Goal: Task Accomplishment & Management: Manage account settings

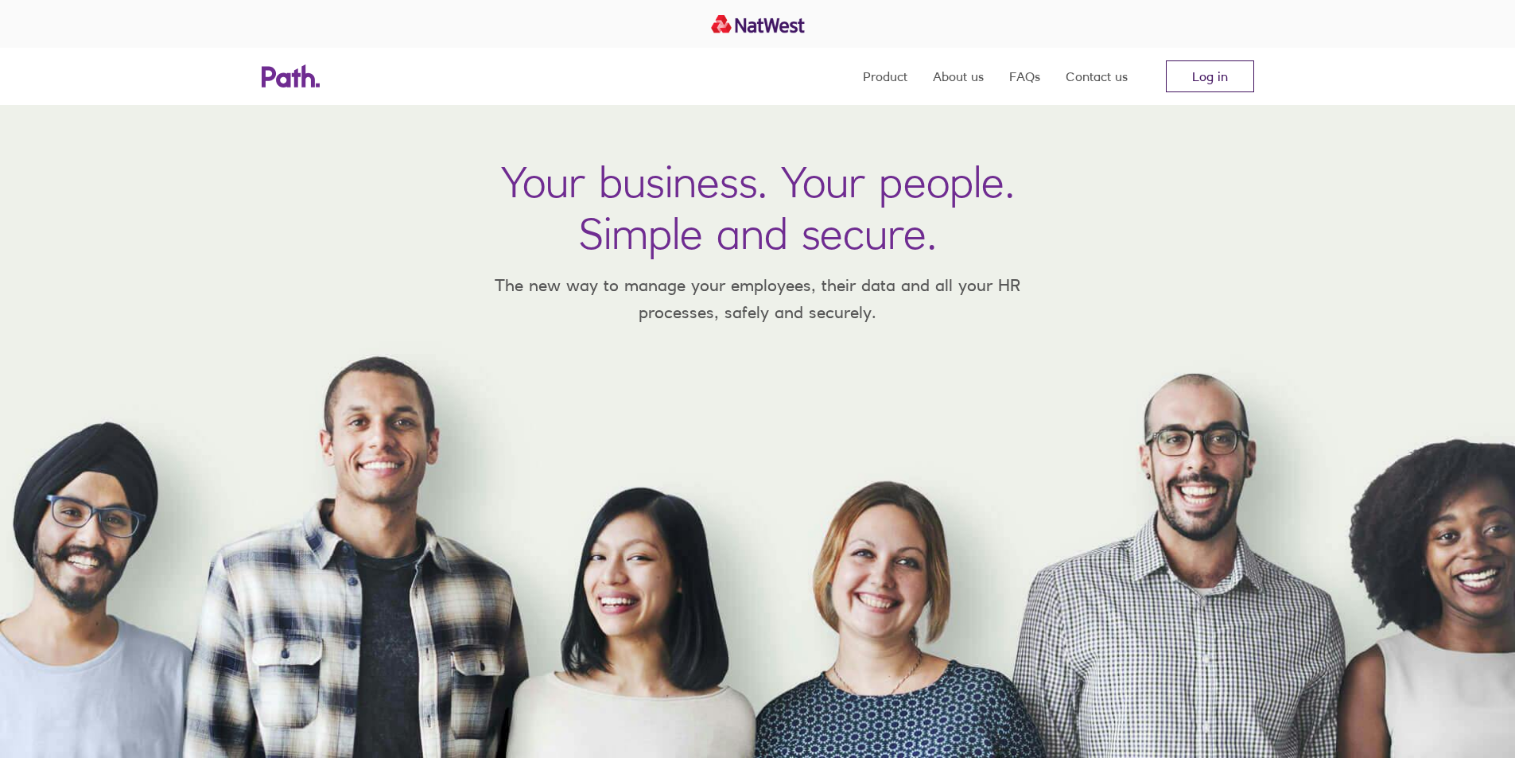
click at [1215, 73] on link "Log in" at bounding box center [1210, 76] width 88 height 32
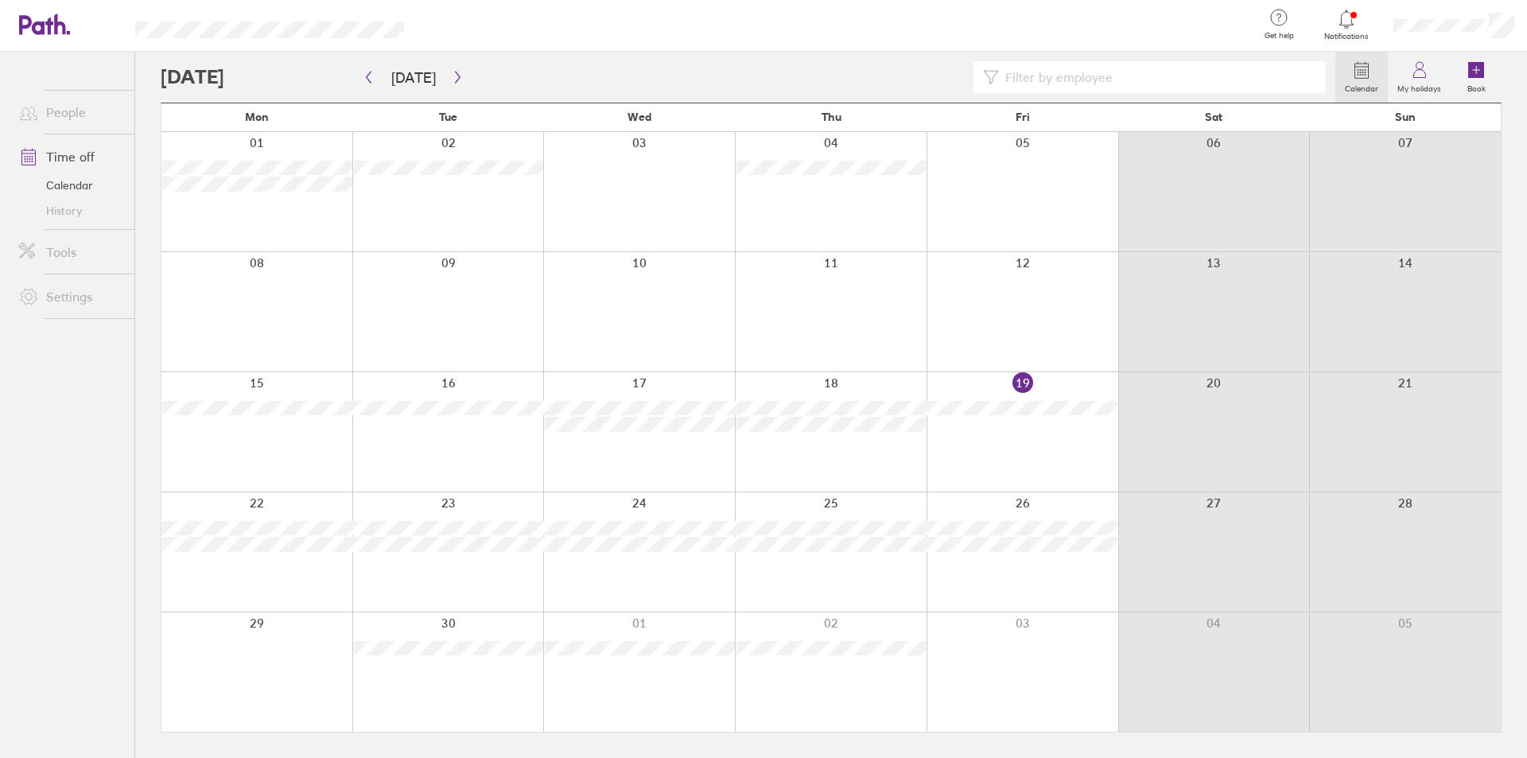
click at [612, 74] on div at bounding box center [748, 77] width 1175 height 32
click at [566, 67] on div at bounding box center [748, 77] width 1175 height 32
click at [1340, 13] on icon at bounding box center [1346, 19] width 19 height 19
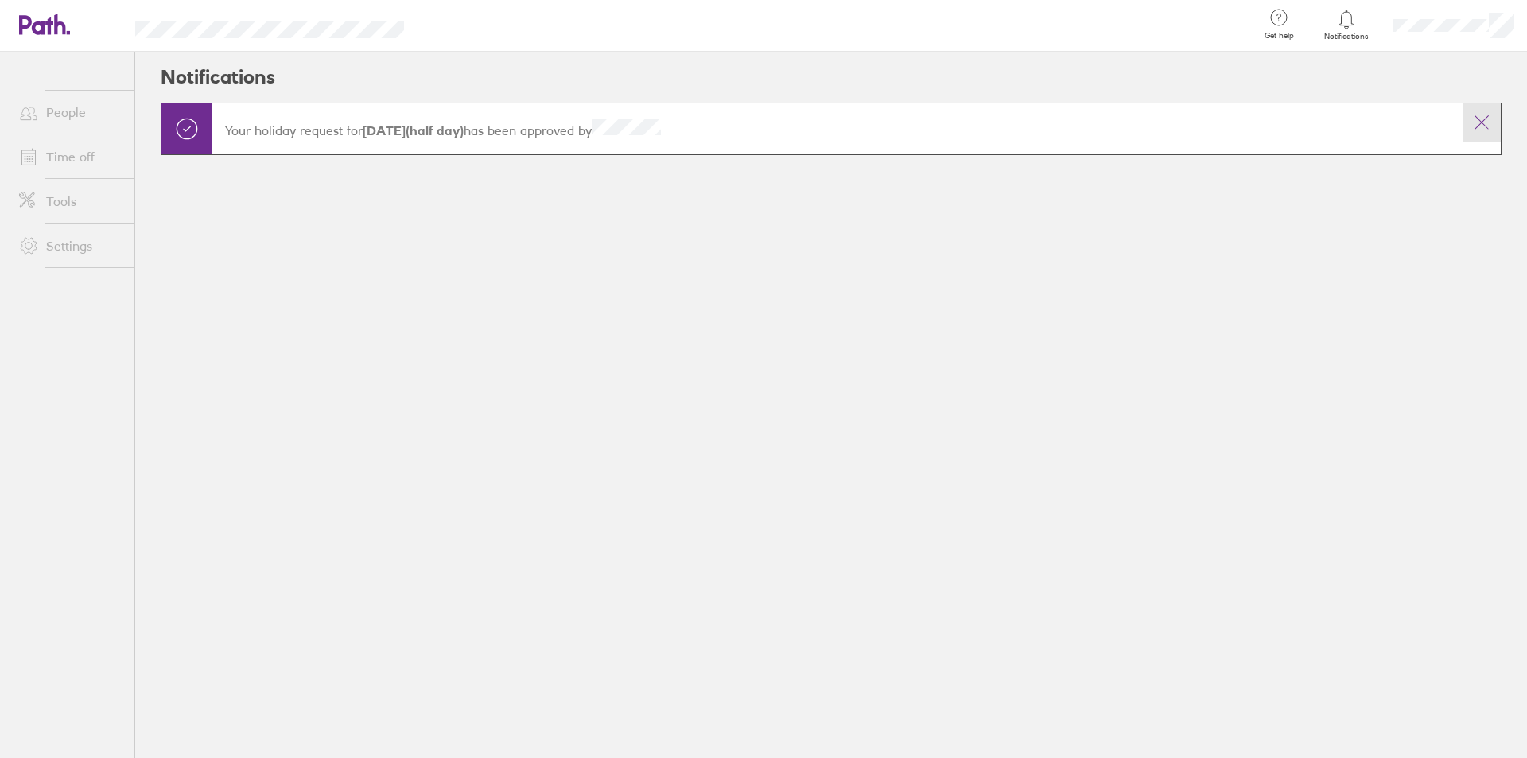
click at [1477, 119] on icon at bounding box center [1481, 122] width 19 height 19
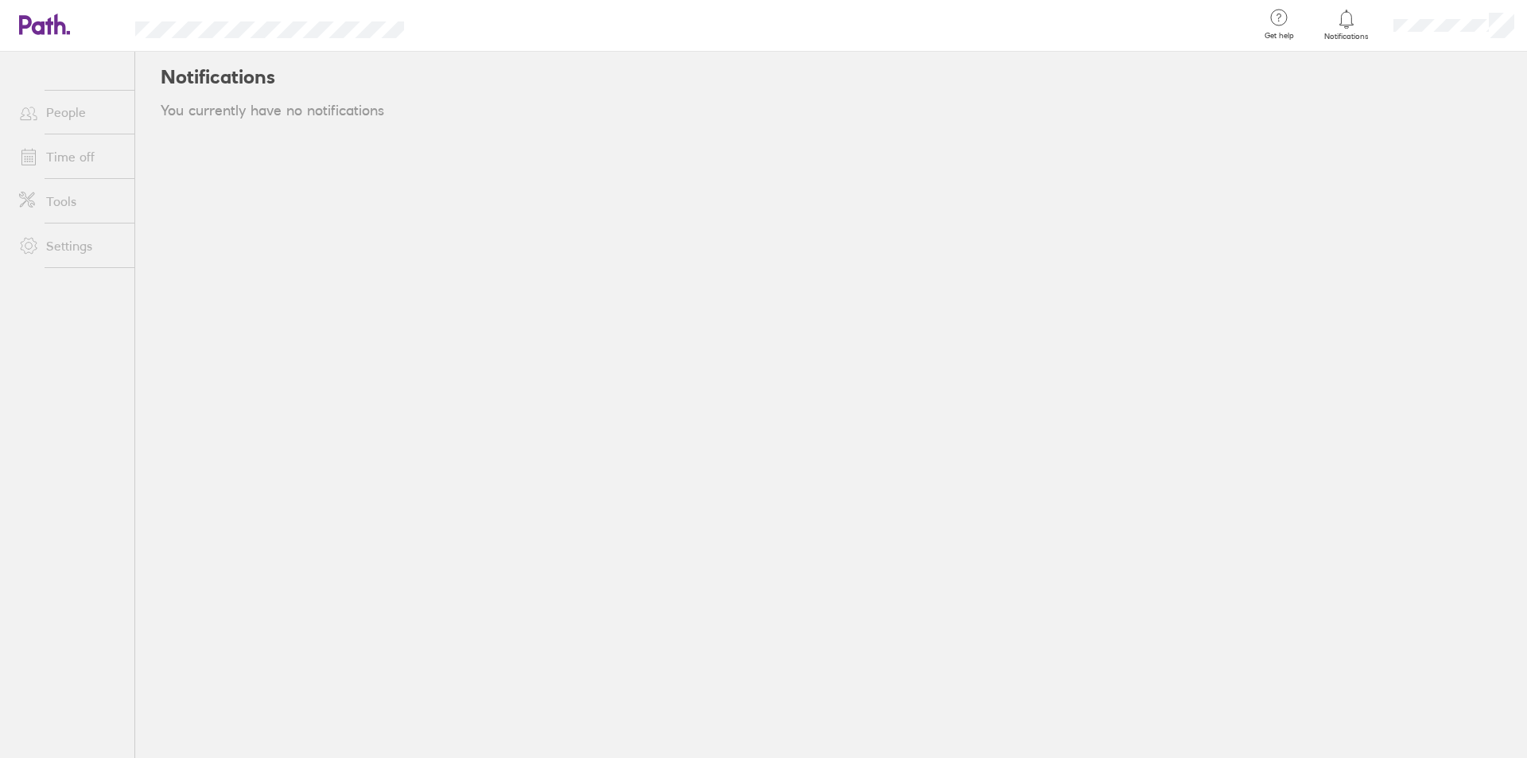
click at [73, 151] on link "Time off" at bounding box center [70, 157] width 128 height 32
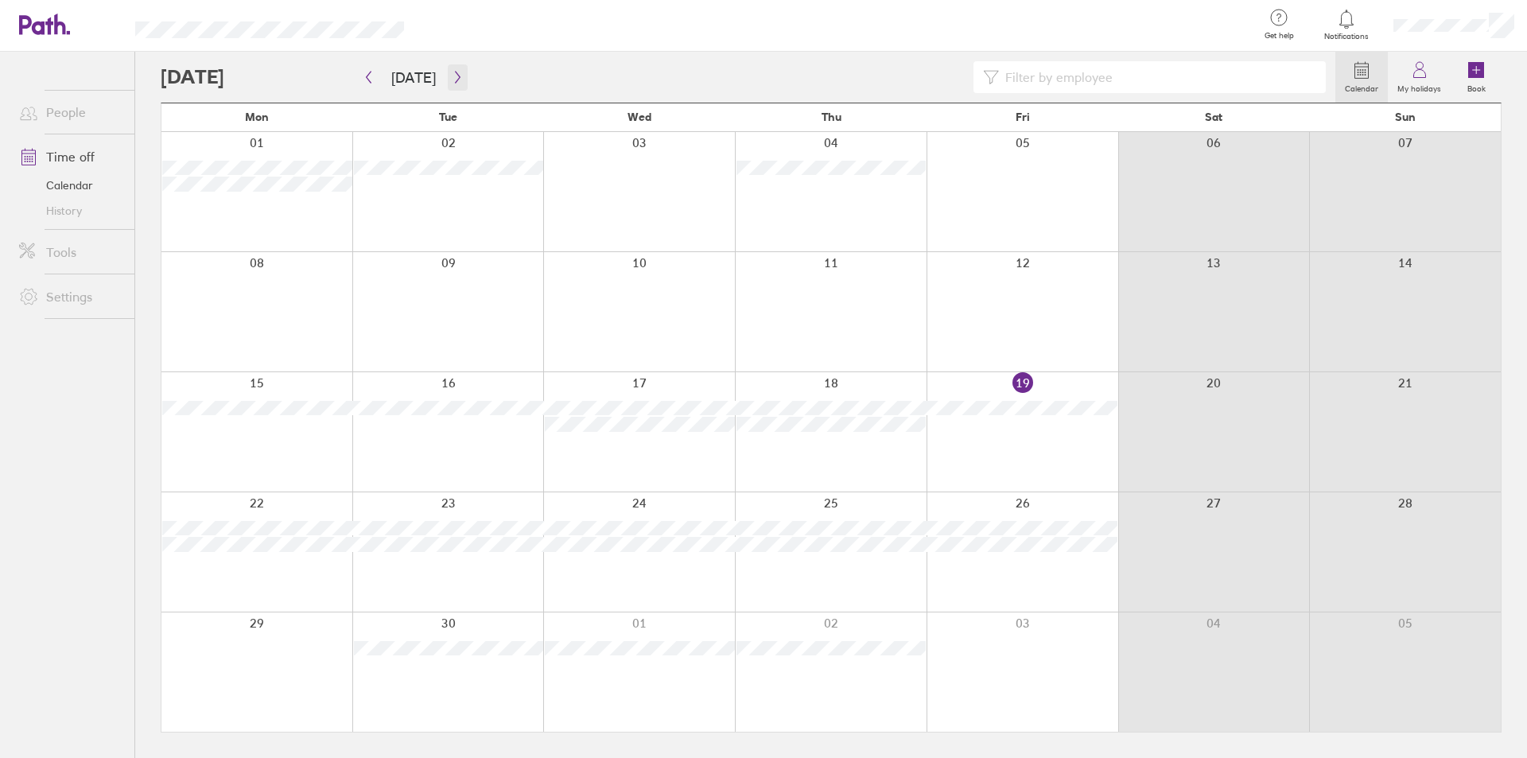
click at [511, 63] on div at bounding box center [748, 77] width 1175 height 32
click at [449, 68] on button "button" at bounding box center [458, 77] width 20 height 26
click at [449, 70] on button "button" at bounding box center [458, 77] width 20 height 26
click at [399, 70] on button "Today" at bounding box center [414, 77] width 70 height 26
click at [907, 72] on div at bounding box center [748, 77] width 1175 height 32
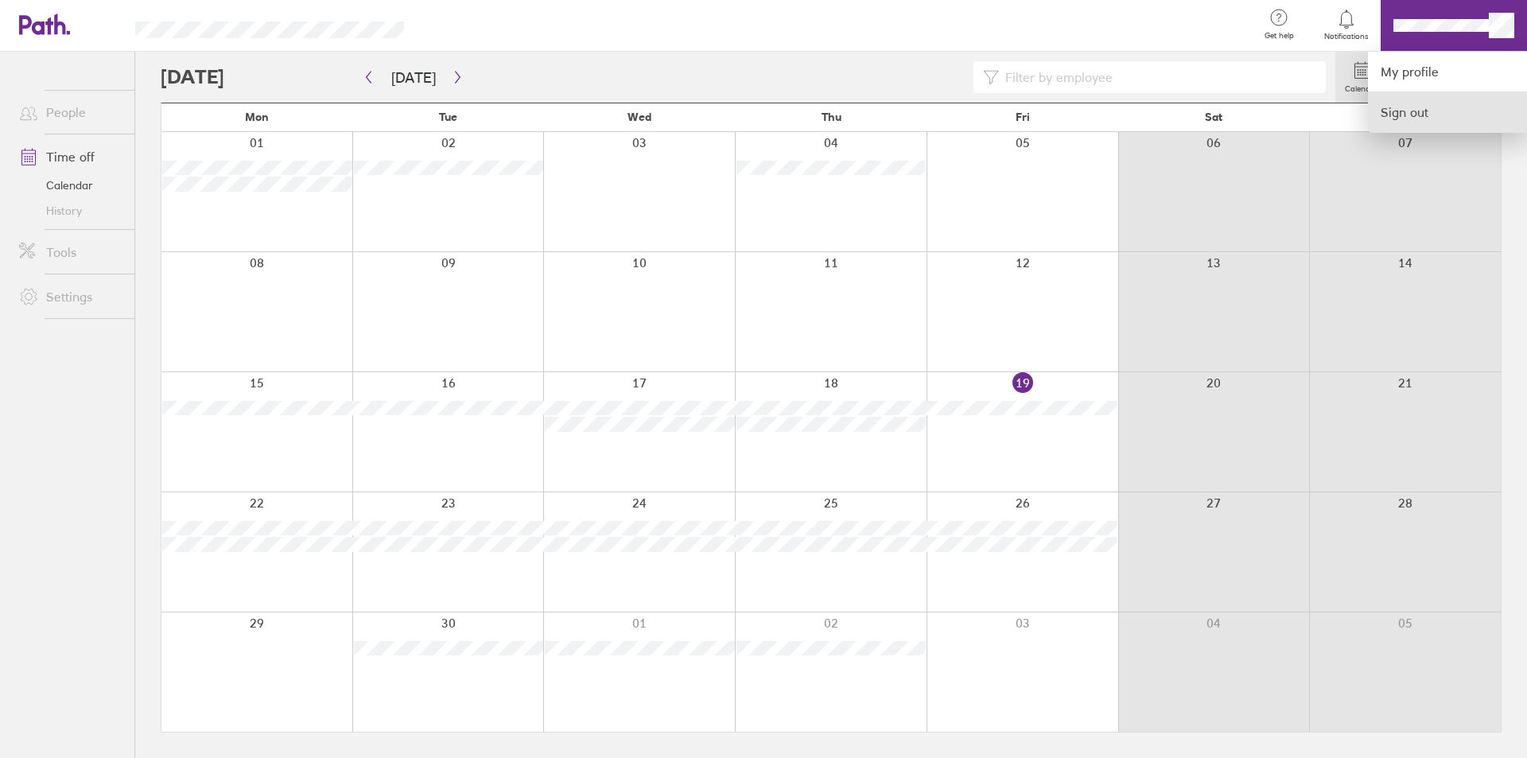
click at [1405, 109] on link "Sign out" at bounding box center [1447, 112] width 159 height 40
